Goal: Information Seeking & Learning: Find specific fact

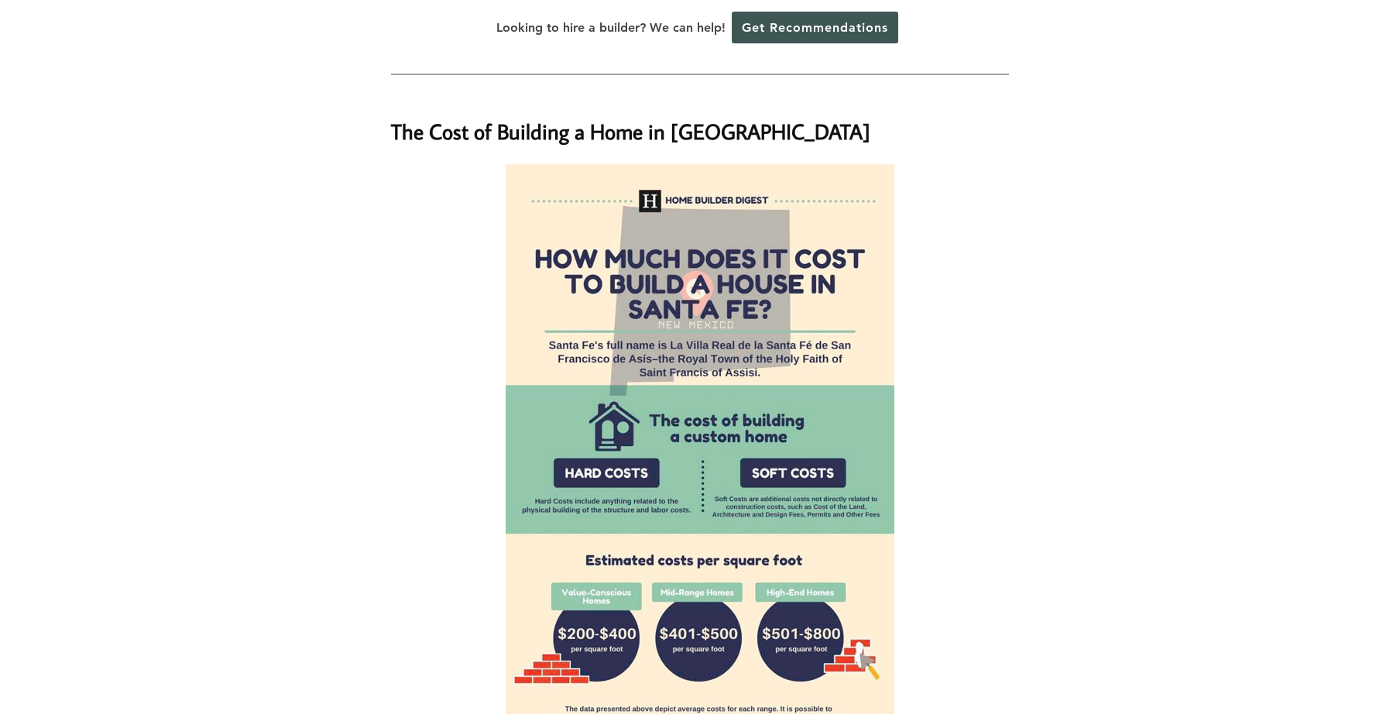
scroll to position [1084, 0]
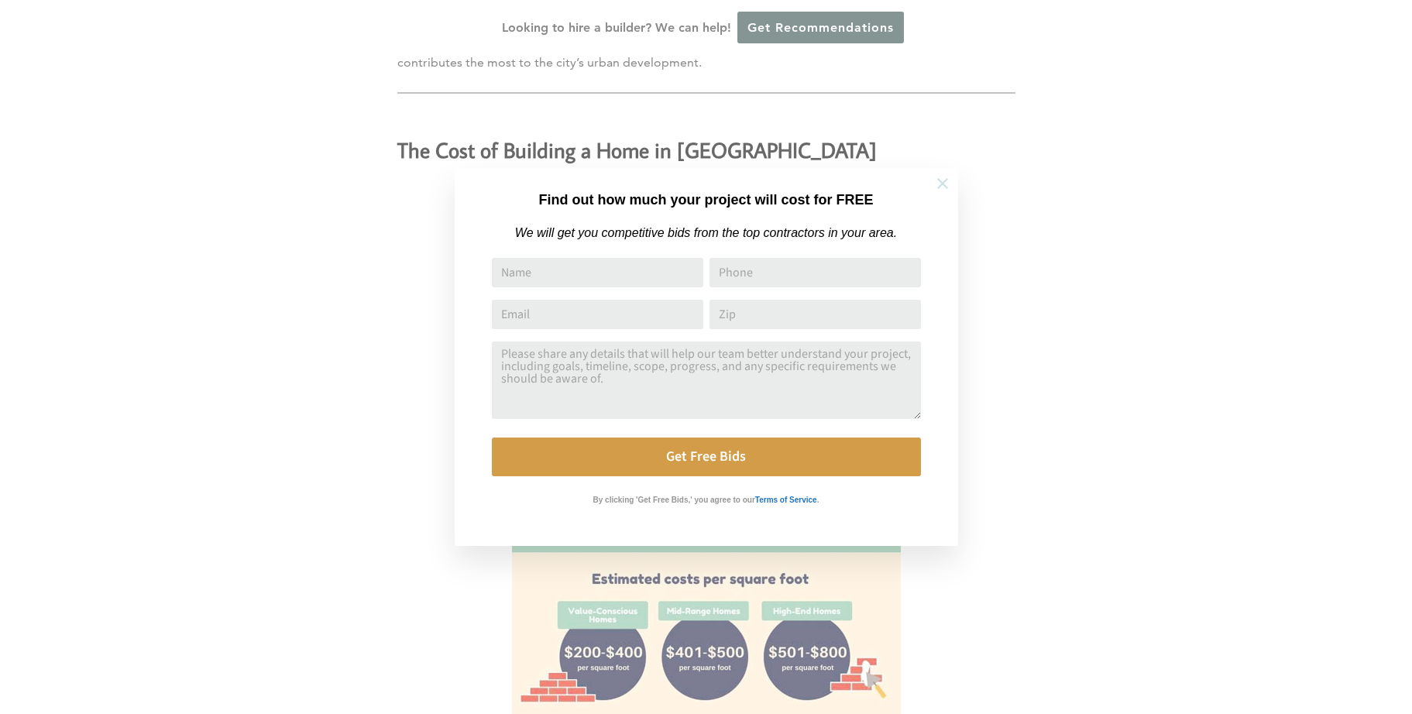
click at [939, 181] on icon at bounding box center [942, 183] width 17 height 17
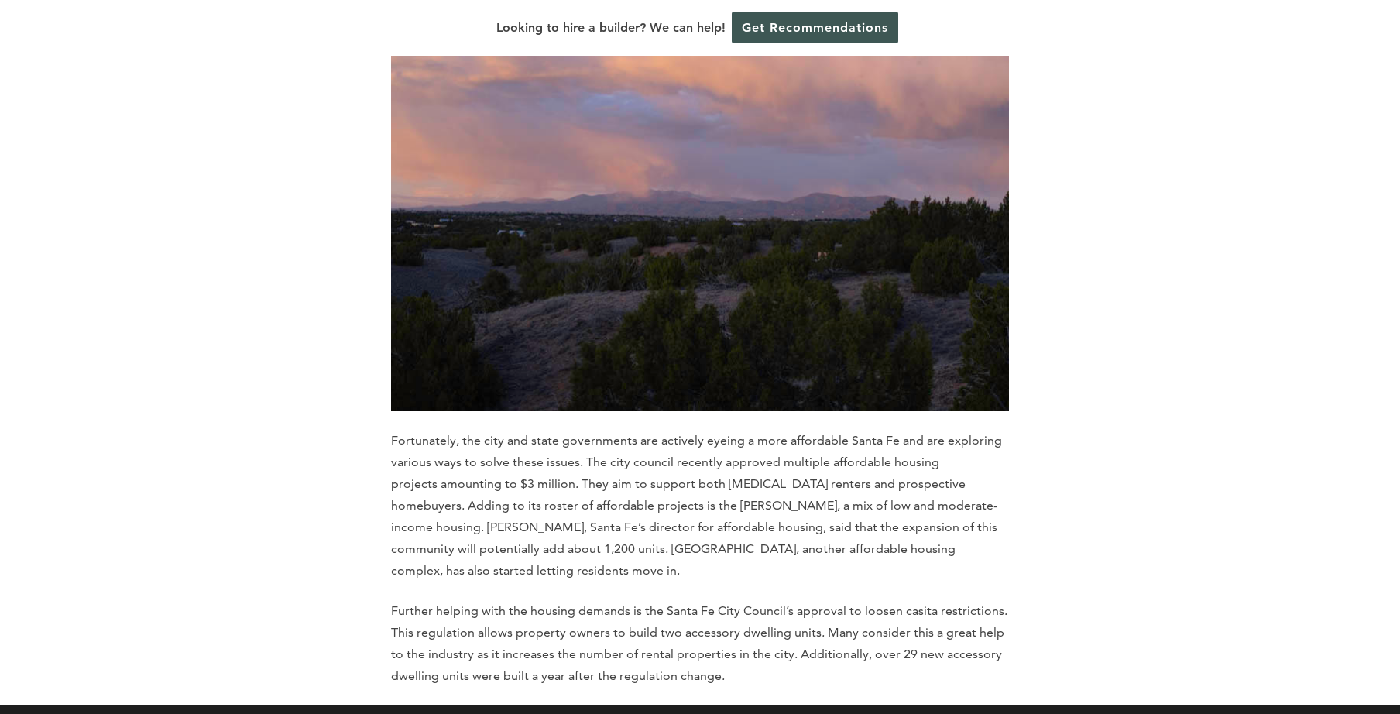
scroll to position [9062, 0]
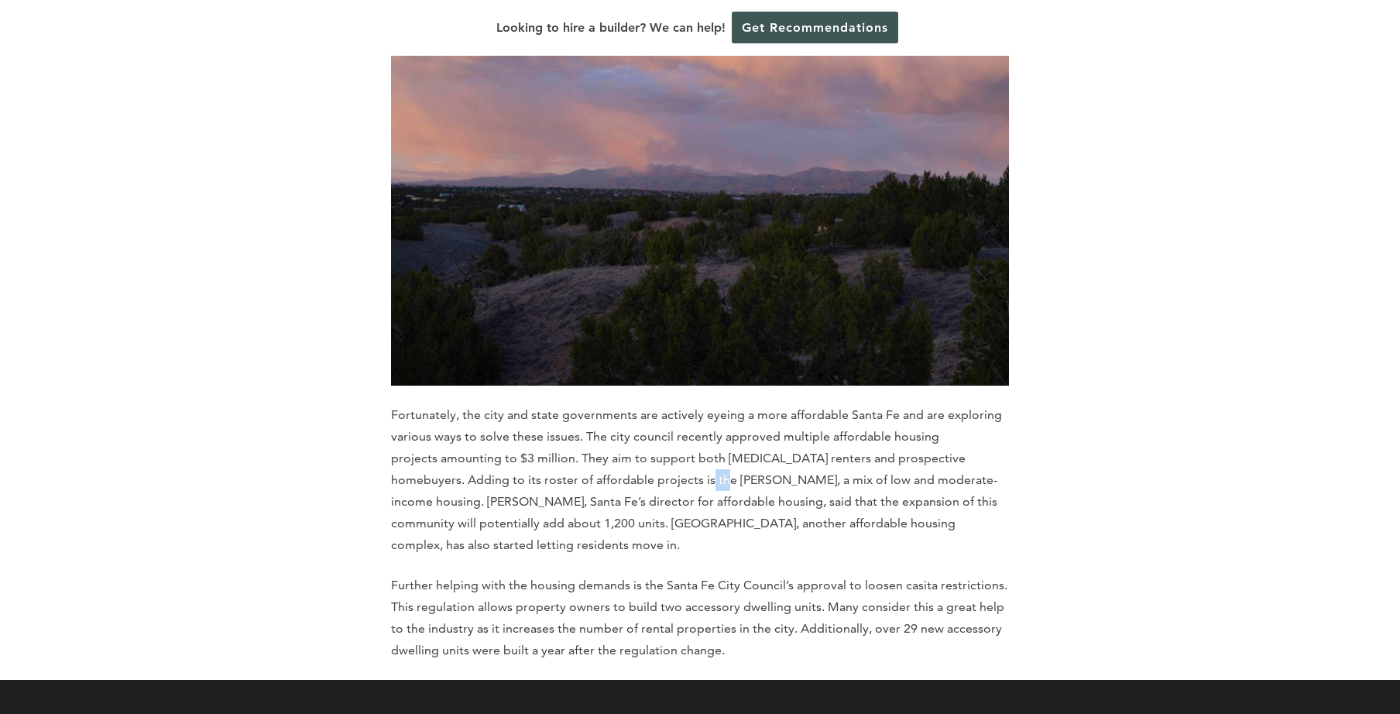
drag, startPoint x: 657, startPoint y: 329, endPoint x: 670, endPoint y: 332, distance: 13.5
click at [670, 404] on p "Fortunately, the city and state governments are actively eyeing a more affordab…" at bounding box center [700, 480] width 618 height 152
click at [712, 404] on p "Fortunately, the city and state governments are actively eyeing a more affordab…" at bounding box center [700, 480] width 618 height 152
drag, startPoint x: 659, startPoint y: 332, endPoint x: 747, endPoint y: 335, distance: 87.6
click at [747, 404] on p "Fortunately, the city and state governments are actively eyeing a more affordab…" at bounding box center [700, 480] width 618 height 152
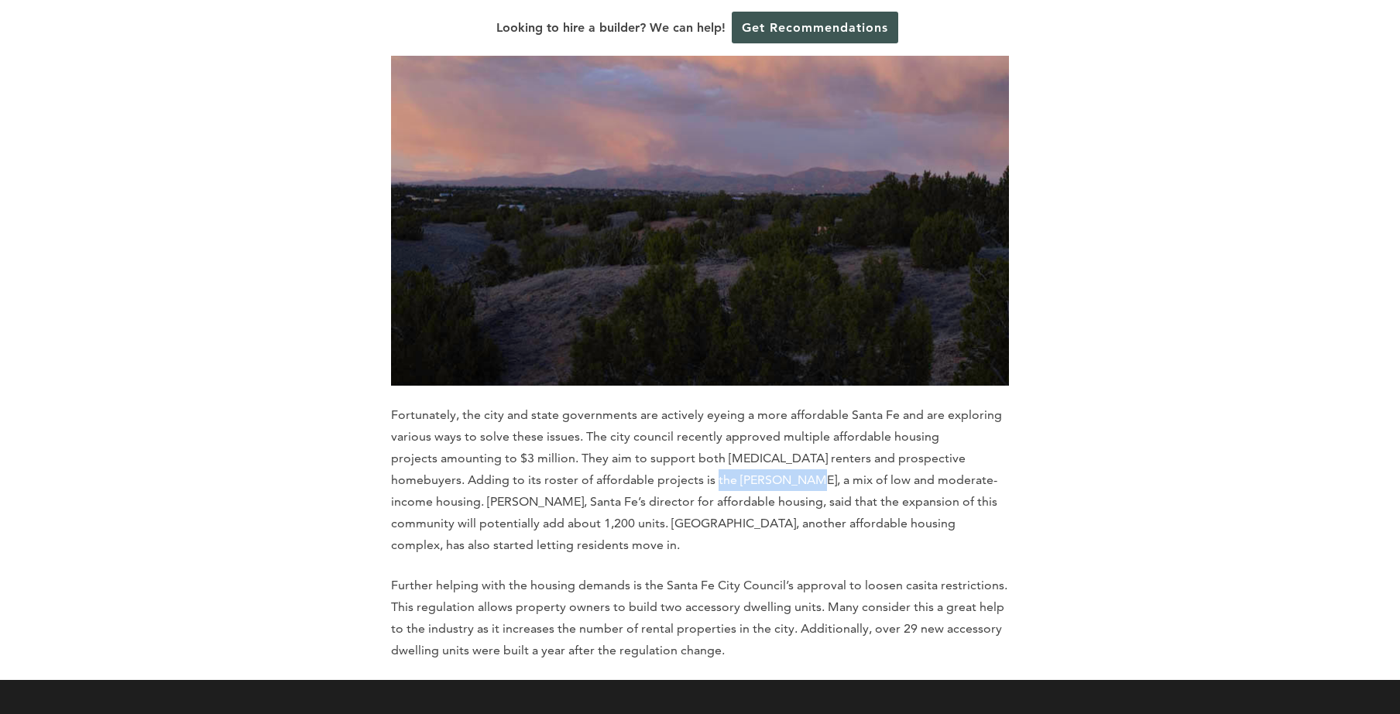
copy p "[PERSON_NAME]"
drag, startPoint x: 583, startPoint y: 378, endPoint x: 681, endPoint y: 382, distance: 97.7
click at [681, 404] on p "Fortunately, the city and state governments are actively eyeing a more affordab…" at bounding box center [700, 480] width 618 height 152
copy p "[GEOGRAPHIC_DATA]"
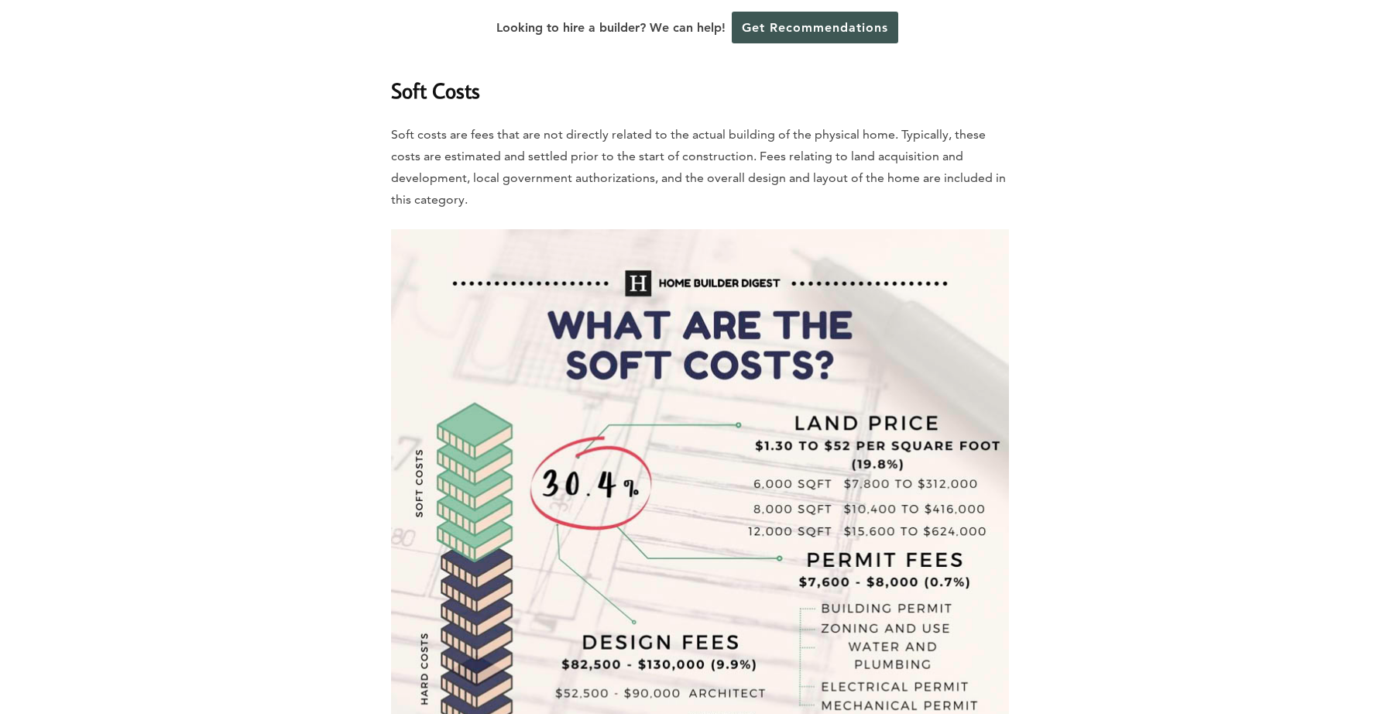
scroll to position [3718, 0]
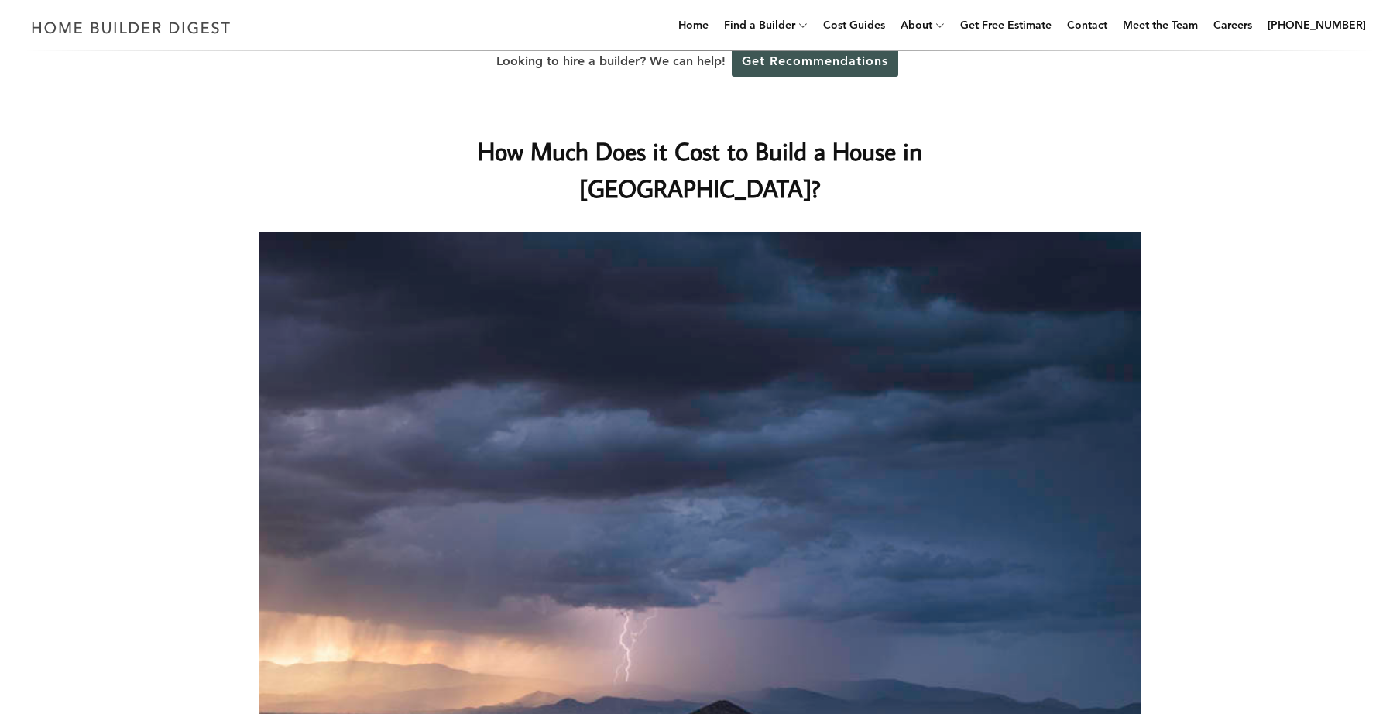
scroll to position [0, 0]
